Goal: Task Accomplishment & Management: Complete application form

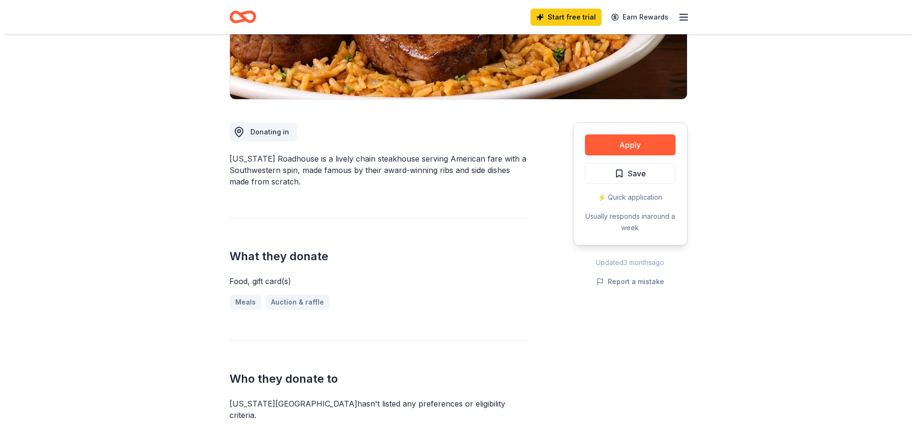
scroll to position [191, 0]
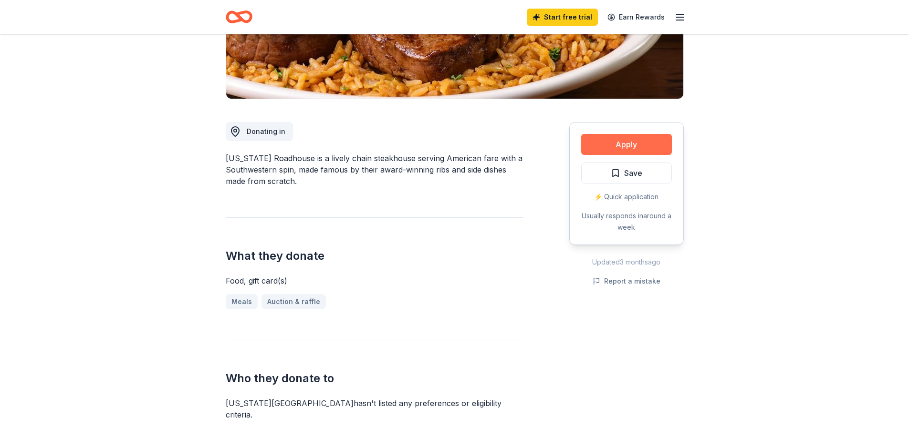
click at [602, 140] on button "Apply" at bounding box center [626, 144] width 91 height 21
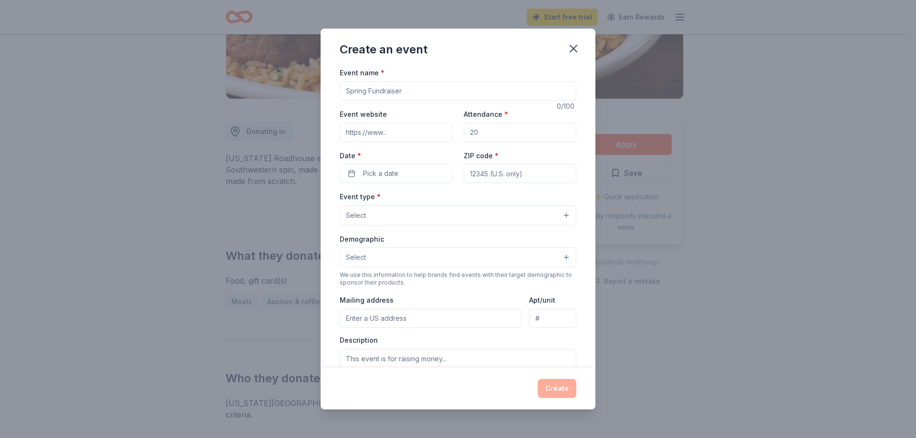
click at [438, 94] on input "Event name *" at bounding box center [458, 91] width 237 height 19
type input "EBW Purse Auction"
click at [415, 174] on button "Pick a date" at bounding box center [396, 173] width 113 height 19
click at [447, 200] on button "Go to next month" at bounding box center [445, 198] width 13 height 13
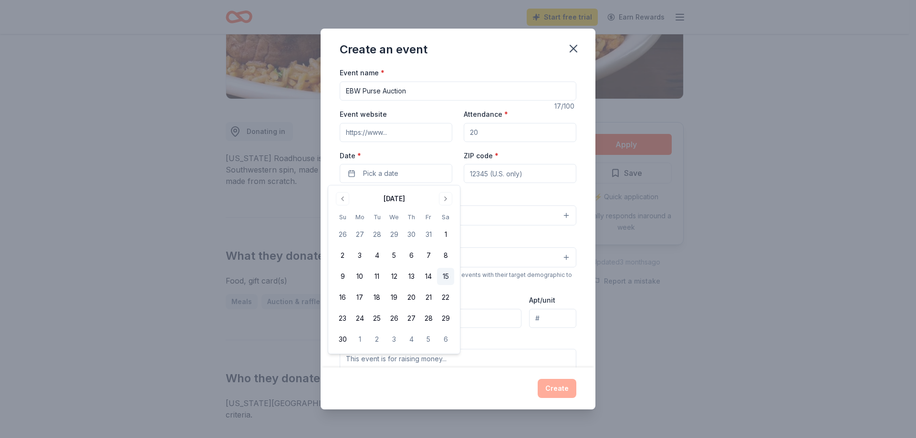
click at [446, 274] on button "15" at bounding box center [445, 276] width 17 height 17
click at [532, 170] on input "ZIP code *" at bounding box center [520, 173] width 113 height 19
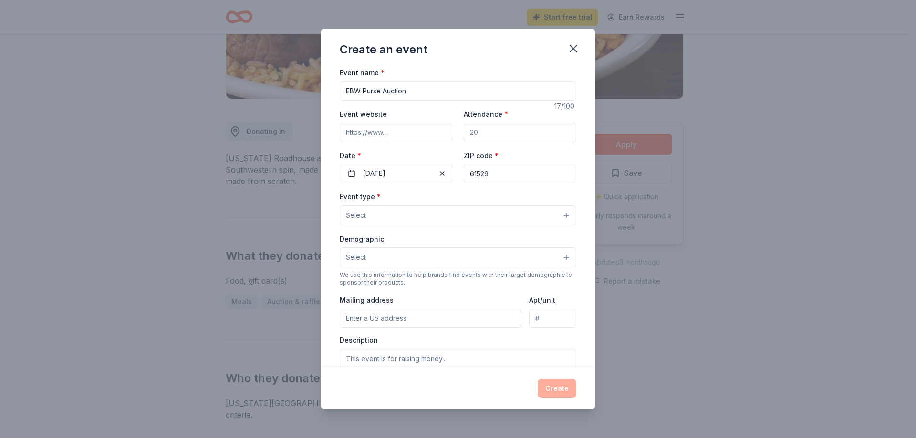
type input "61529"
drag, startPoint x: 492, startPoint y: 131, endPoint x: 438, endPoint y: 137, distance: 54.3
click at [438, 137] on div "Event website Attendance * Date * [DATE] ZIP code * 61529" at bounding box center [458, 145] width 237 height 75
type input "100"
click at [421, 209] on button "Select" at bounding box center [458, 216] width 237 height 20
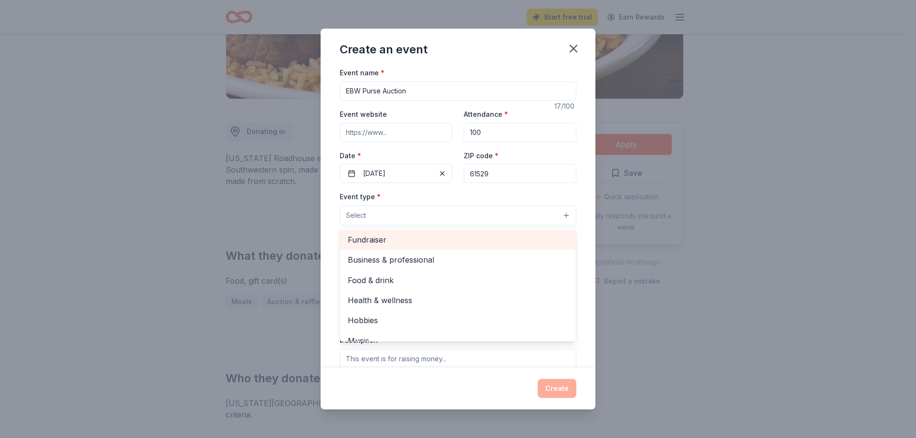
click at [388, 240] on span "Fundraiser" at bounding box center [458, 240] width 220 height 12
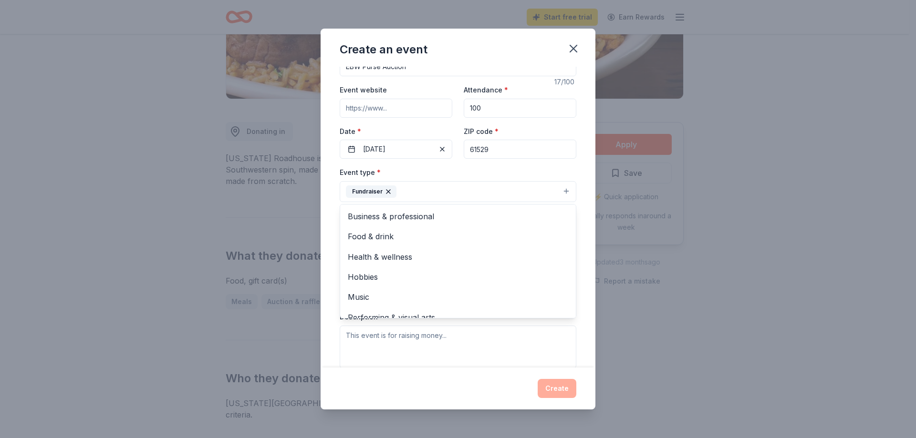
scroll to position [48, 0]
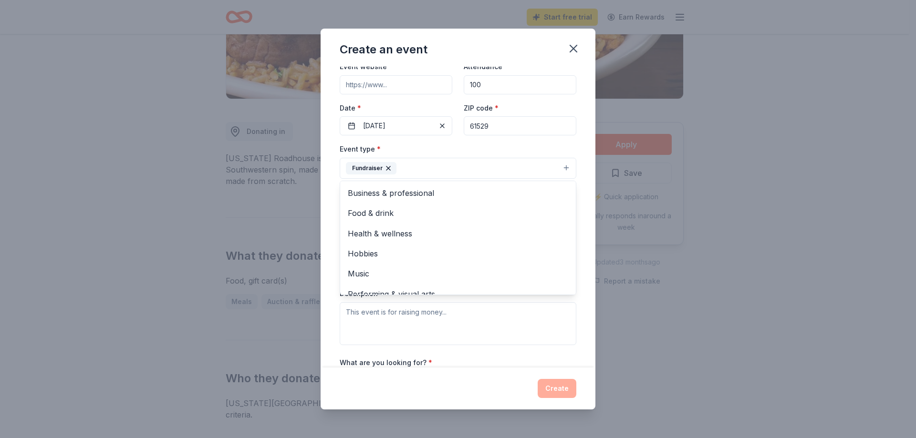
click at [512, 323] on div "Event type * Fundraiser Business & professional Food & drink Health & wellness …" at bounding box center [458, 244] width 237 height 202
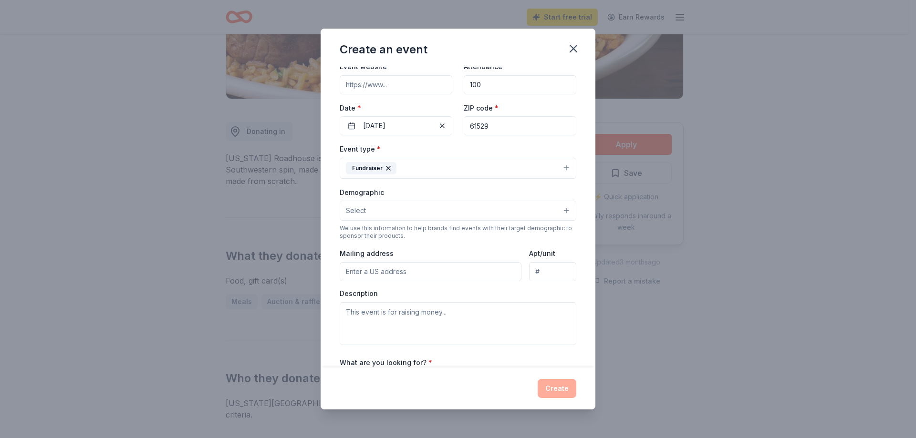
click at [413, 273] on input "Mailing address" at bounding box center [431, 271] width 182 height 19
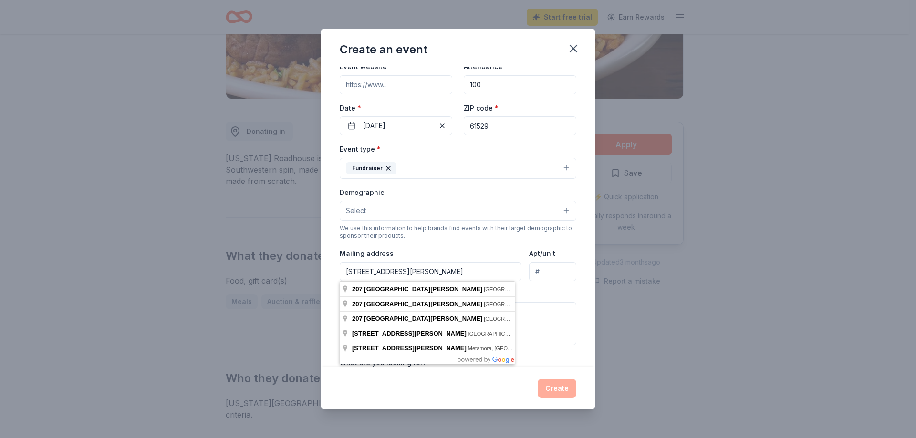
type input "[STREET_ADDRESS][PERSON_NAME]"
click at [555, 213] on button "Select" at bounding box center [458, 211] width 237 height 20
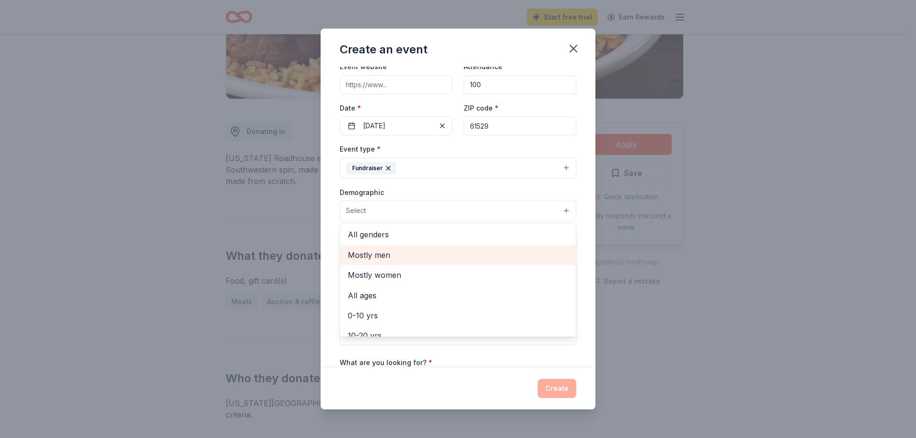
scroll to position [0, 0]
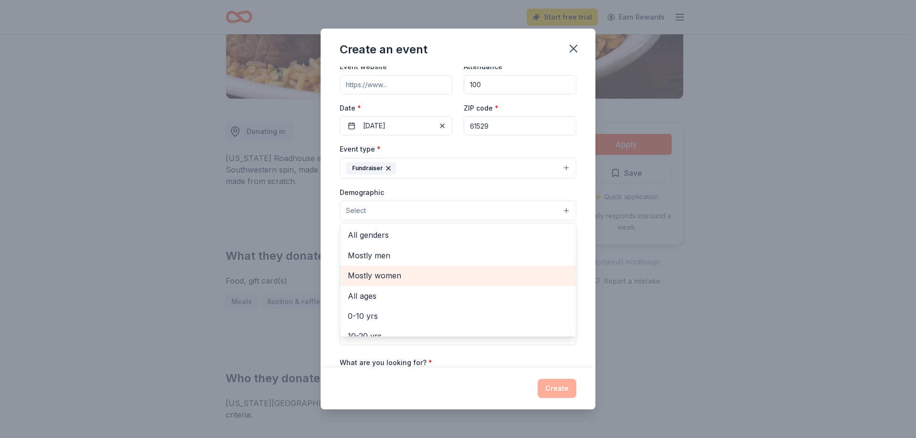
click at [385, 277] on span "Mostly women" at bounding box center [458, 276] width 220 height 12
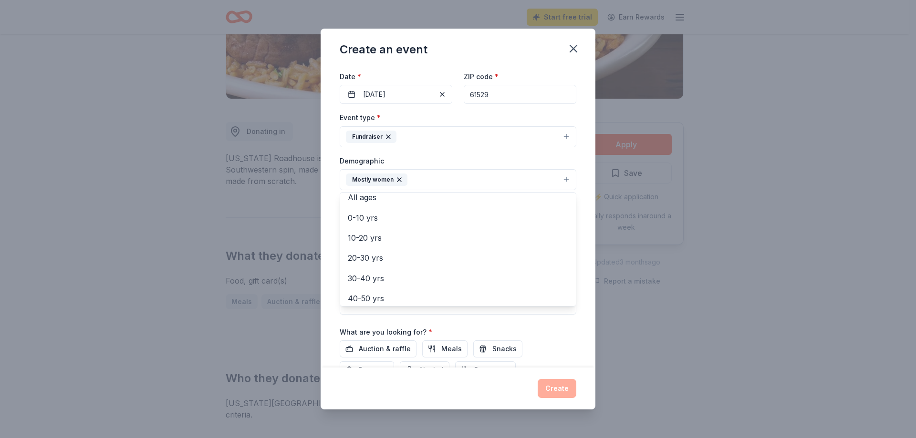
scroll to position [89, 0]
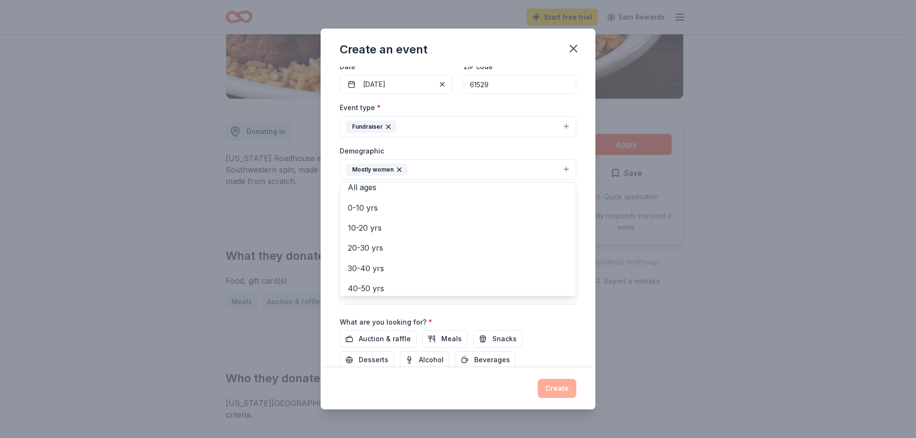
click at [446, 310] on div "Event name * EBW Purse Auction 17 /100 Event website Attendance * 100 Date * [D…" at bounding box center [458, 199] width 237 height 443
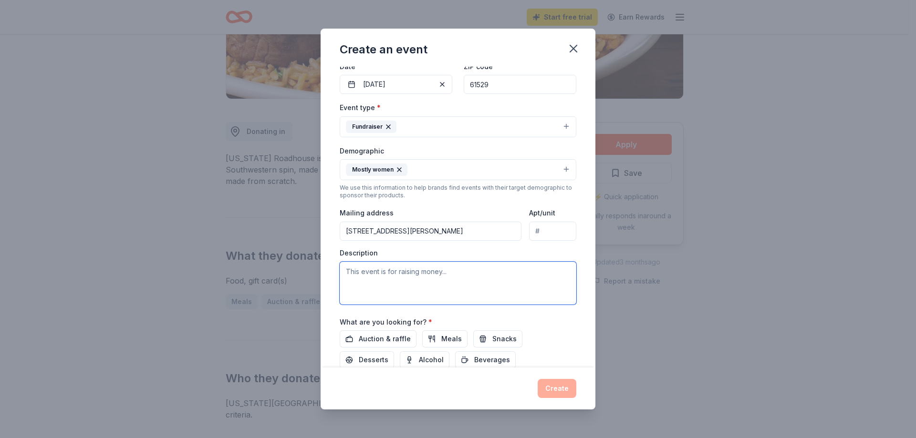
click at [349, 273] on textarea at bounding box center [458, 283] width 237 height 43
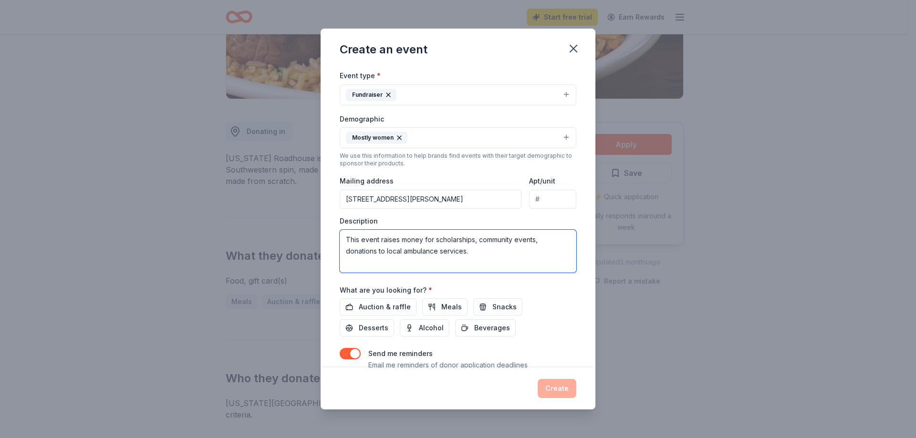
scroll to position [137, 0]
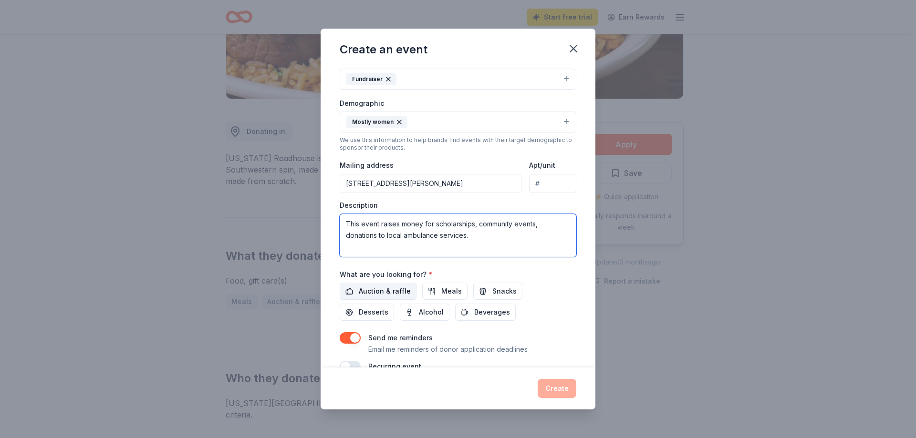
type textarea "This event raises money for scholarships, community events, donations to local …"
click at [374, 290] on span "Auction & raffle" at bounding box center [385, 291] width 52 height 11
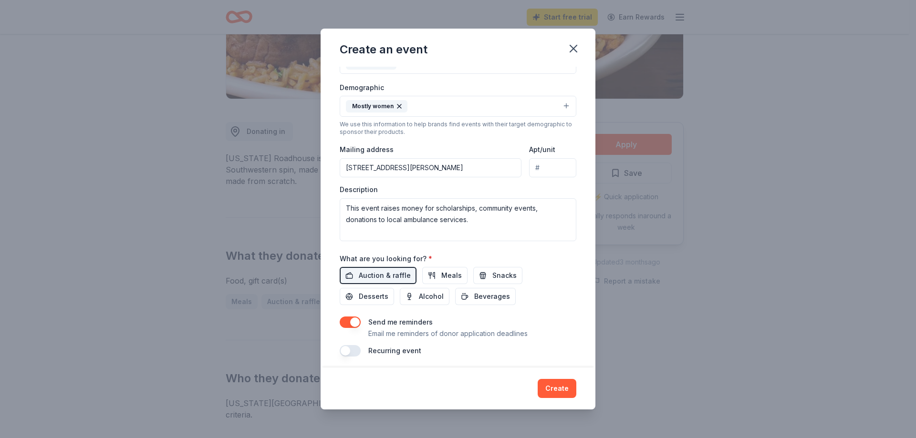
scroll to position [157, 0]
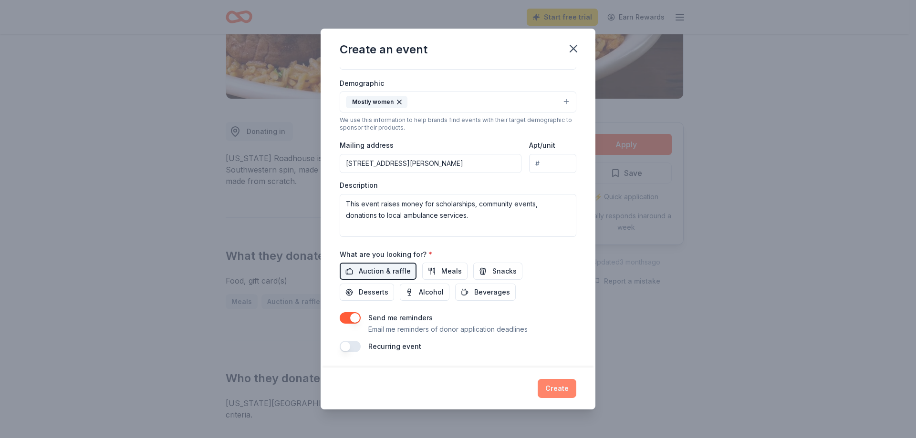
click at [559, 388] on button "Create" at bounding box center [557, 388] width 39 height 19
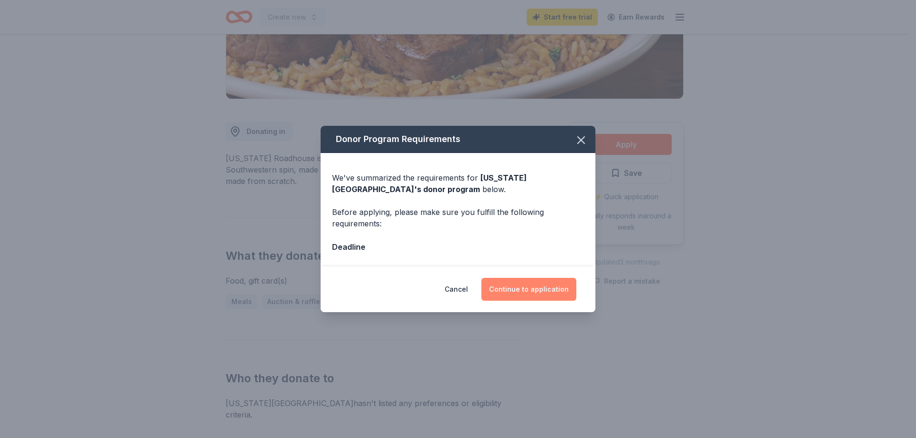
click at [509, 289] on button "Continue to application" at bounding box center [528, 289] width 95 height 23
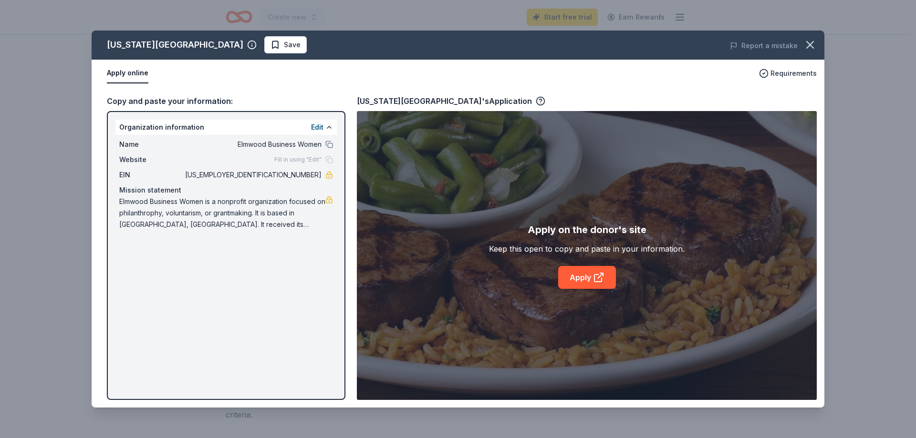
click at [579, 277] on div "[US_STATE] Roadhouse Save Report a mistake Apply online Requirements Copy and p…" at bounding box center [458, 219] width 733 height 377
click at [595, 274] on div "[US_STATE] Roadhouse Save Report a mistake Apply online Requirements Copy and p…" at bounding box center [458, 219] width 733 height 377
click at [224, 45] on div "[US_STATE] Roadhouse Save Report a mistake Apply online Requirements Copy and p…" at bounding box center [458, 219] width 733 height 377
click at [129, 69] on div "[US_STATE] Roadhouse Save Report a mistake Apply online Requirements Copy and p…" at bounding box center [458, 219] width 733 height 377
click at [115, 77] on div "[US_STATE] Roadhouse Save Report a mistake Apply online Requirements Copy and p…" at bounding box center [458, 219] width 733 height 377
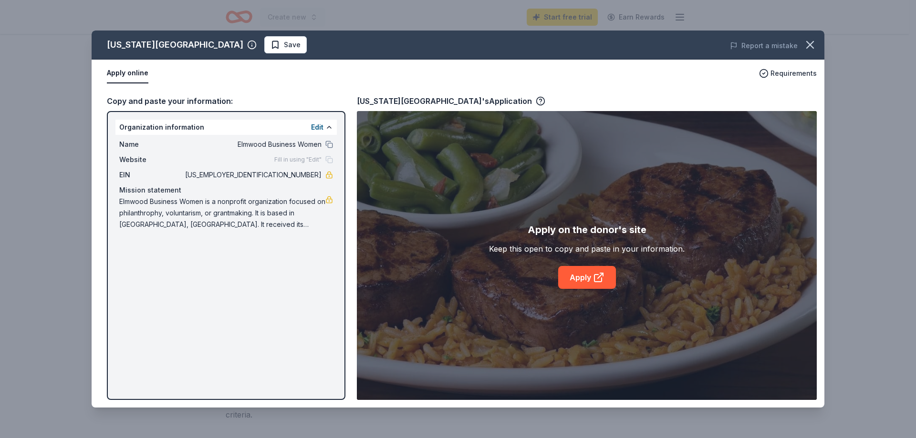
click at [771, 72] on div "[US_STATE] Roadhouse Save Report a mistake Apply online Requirements Copy and p…" at bounding box center [458, 219] width 733 height 377
click at [596, 277] on div "[US_STATE] Roadhouse Save Report a mistake Apply online Requirements Copy and p…" at bounding box center [458, 219] width 733 height 377
click at [495, 247] on div "[US_STATE] Roadhouse Save Report a mistake Apply online Requirements Copy and p…" at bounding box center [458, 219] width 733 height 377
click at [588, 276] on div "[US_STATE] Roadhouse Save Report a mistake Apply online Requirements Copy and p…" at bounding box center [458, 219] width 733 height 377
drag, startPoint x: 598, startPoint y: 276, endPoint x: 585, endPoint y: 280, distance: 13.6
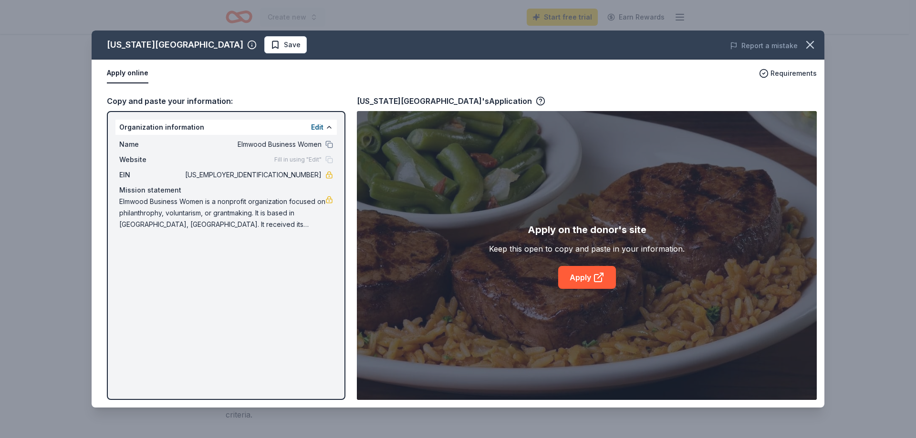
click at [585, 280] on div "[US_STATE] Roadhouse Save Report a mistake Apply online Requirements Copy and p…" at bounding box center [458, 219] width 733 height 377
click at [590, 276] on div "[US_STATE] Roadhouse Save Report a mistake Apply online Requirements Copy and p…" at bounding box center [458, 219] width 733 height 377
drag, startPoint x: 590, startPoint y: 276, endPoint x: 633, endPoint y: 321, distance: 62.4
click at [633, 321] on div "[US_STATE] Roadhouse Save Report a mistake Apply online Requirements Copy and p…" at bounding box center [458, 219] width 733 height 377
drag, startPoint x: 310, startPoint y: 42, endPoint x: 360, endPoint y: 84, distance: 64.7
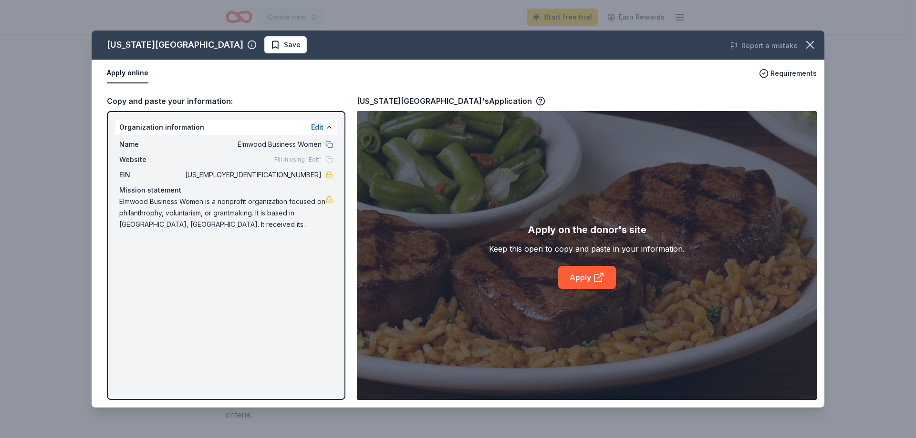
click at [336, 126] on div "[US_STATE] Roadhouse Save Report a mistake Apply online Requirements Copy and p…" at bounding box center [458, 219] width 733 height 377
drag, startPoint x: 401, startPoint y: 43, endPoint x: 506, endPoint y: 46, distance: 104.5
click at [495, 47] on div "[US_STATE] Roadhouse Save Report a mistake Apply online Requirements Copy and p…" at bounding box center [458, 219] width 733 height 377
drag, startPoint x: 644, startPoint y: 39, endPoint x: 627, endPoint y: 51, distance: 20.1
click at [627, 51] on div "[US_STATE] Roadhouse Save Report a mistake Apply online Requirements Copy and p…" at bounding box center [458, 219] width 733 height 377
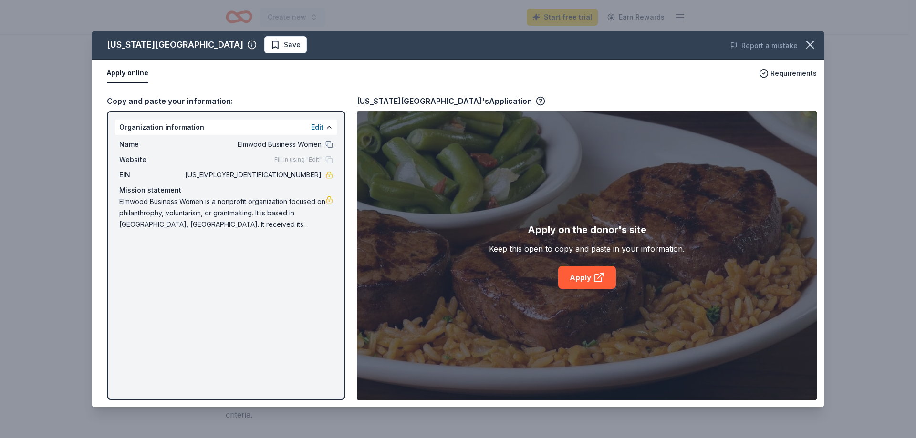
click at [594, 228] on div "[US_STATE] Roadhouse Save Report a mistake Apply online Requirements Copy and p…" at bounding box center [458, 219] width 733 height 377
click at [588, 280] on div "[US_STATE] Roadhouse Save Report a mistake Apply online Requirements Copy and p…" at bounding box center [458, 219] width 733 height 377
click at [590, 279] on div "[US_STATE] Roadhouse Save Report a mistake Apply online Requirements Copy and p…" at bounding box center [458, 219] width 733 height 377
click at [601, 278] on div "[US_STATE] Roadhouse Save Report a mistake Apply online Requirements Copy and p…" at bounding box center [458, 219] width 733 height 377
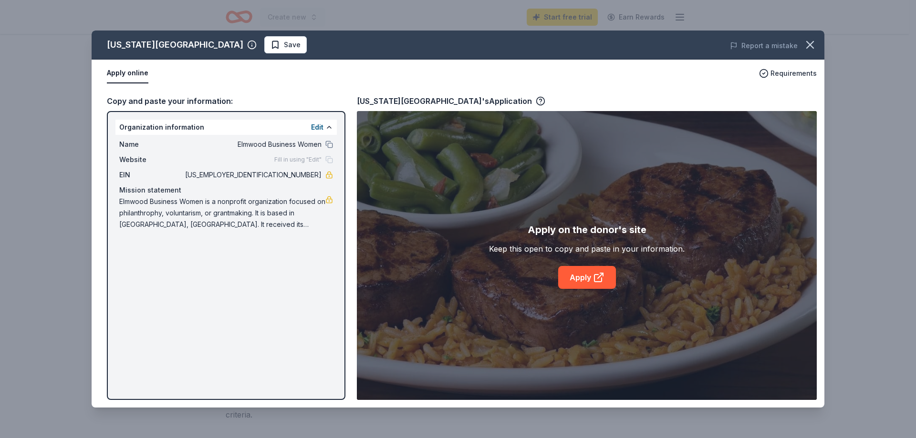
click at [601, 278] on div "[US_STATE] Roadhouse Save Report a mistake Apply online Requirements Copy and p…" at bounding box center [458, 219] width 733 height 377
